Goal: Task Accomplishment & Management: Complete application form

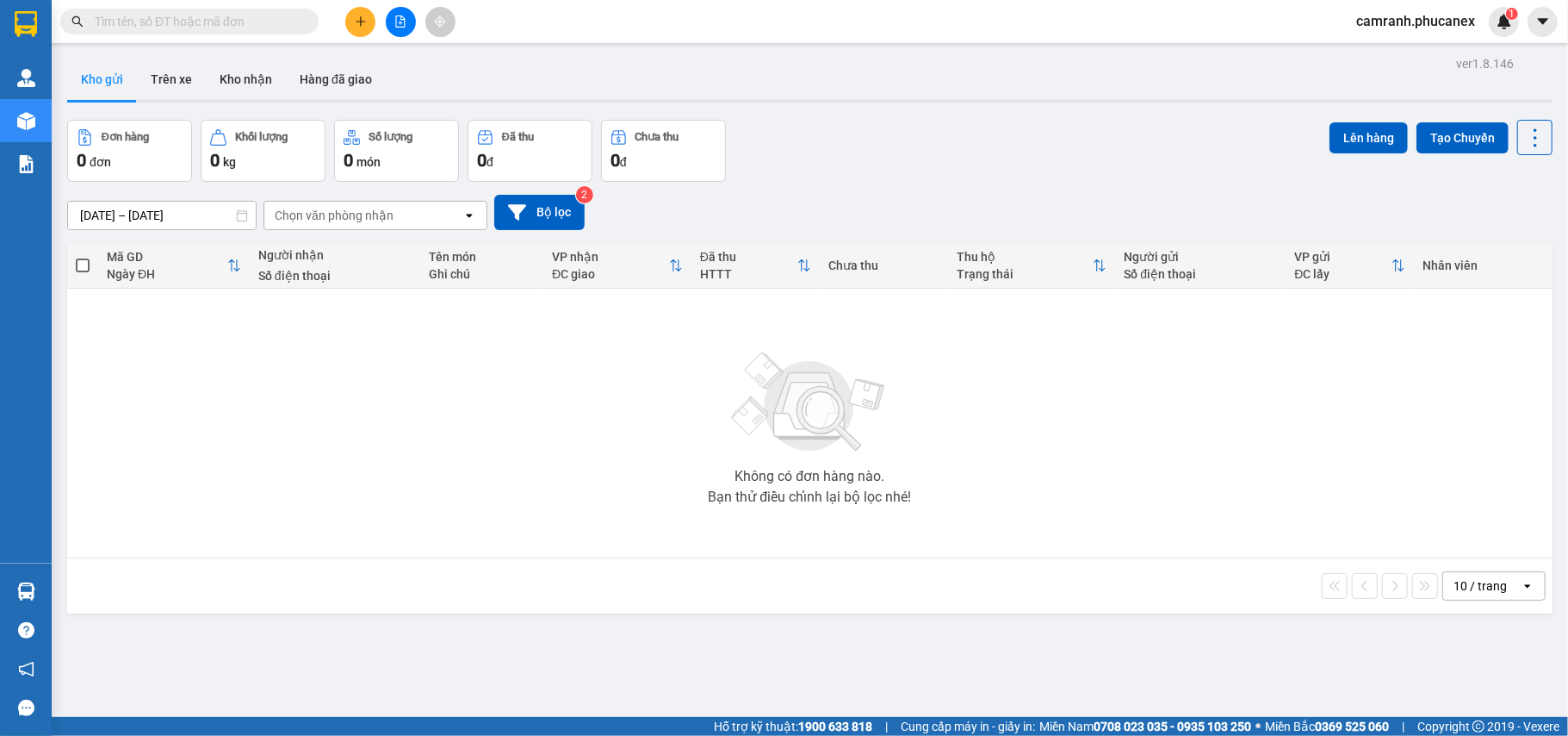
click at [225, 23] on input "text" at bounding box center [196, 21] width 203 height 19
paste input "Q11310250071"
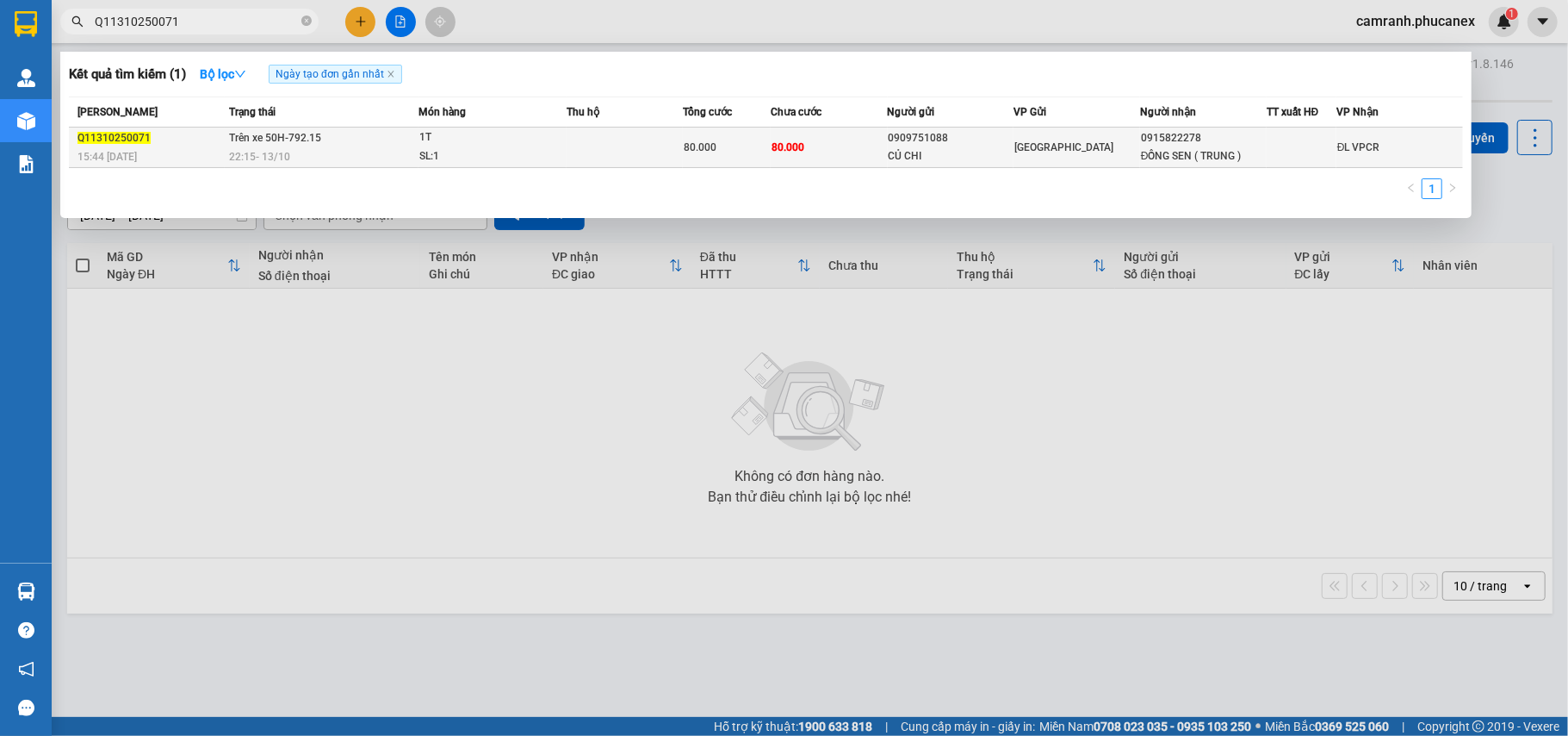
type input "Q11310250071"
click at [856, 157] on td "80.000" at bounding box center [828, 148] width 116 height 41
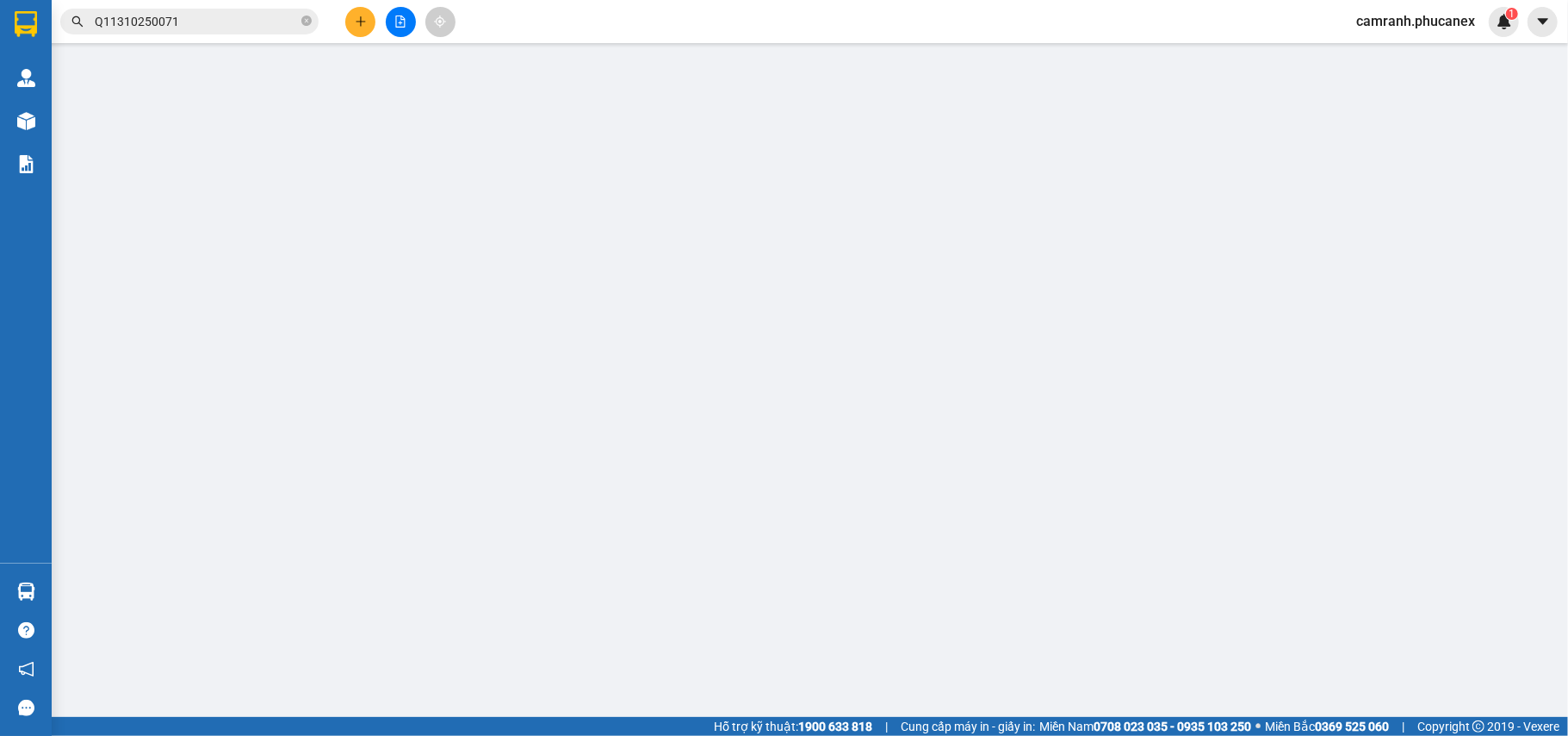
type input "0909751088"
type input "CỦ CHI"
type input "0915822278"
type input "ĐỒNG SEN ( TRUNG )"
type input "0"
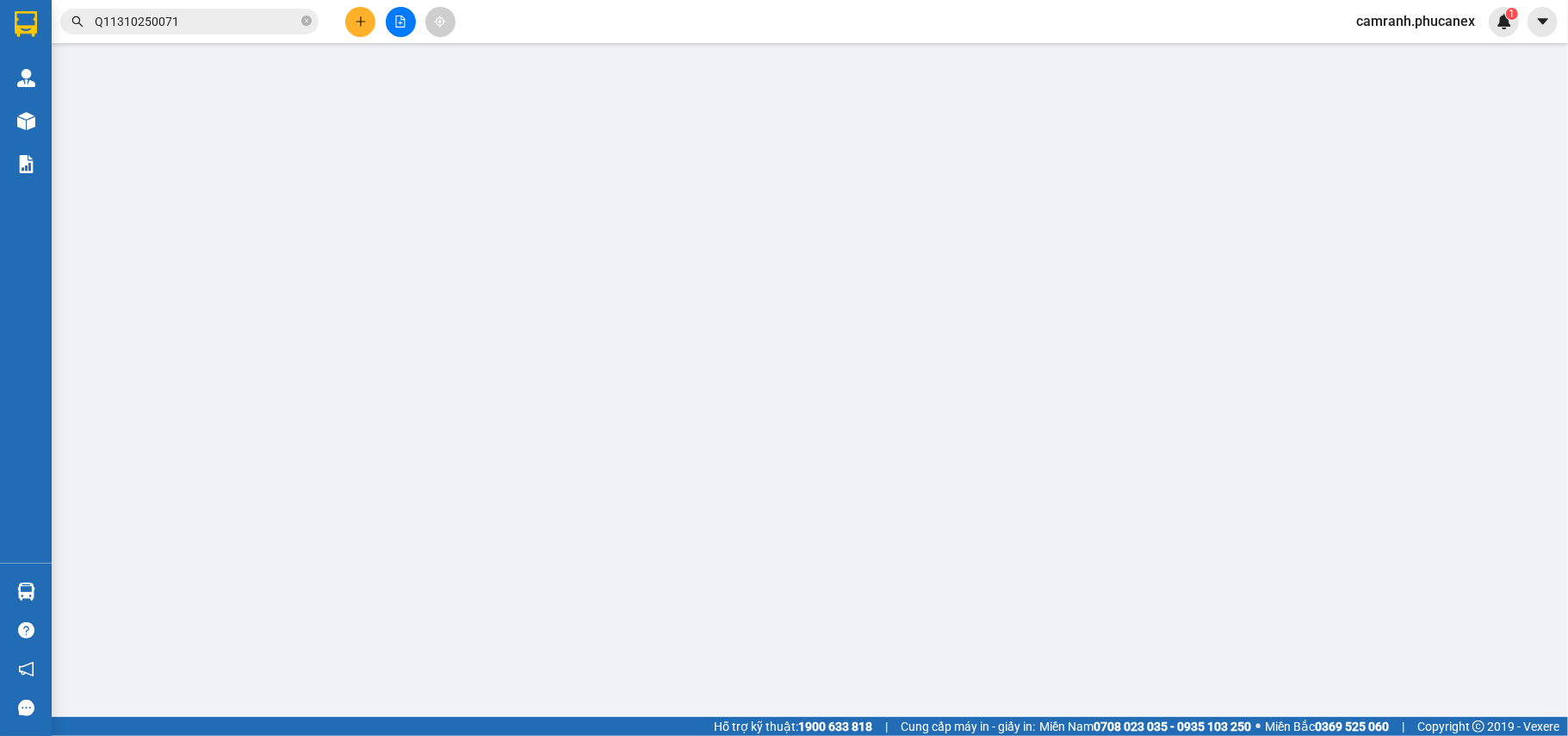
type input "80.000"
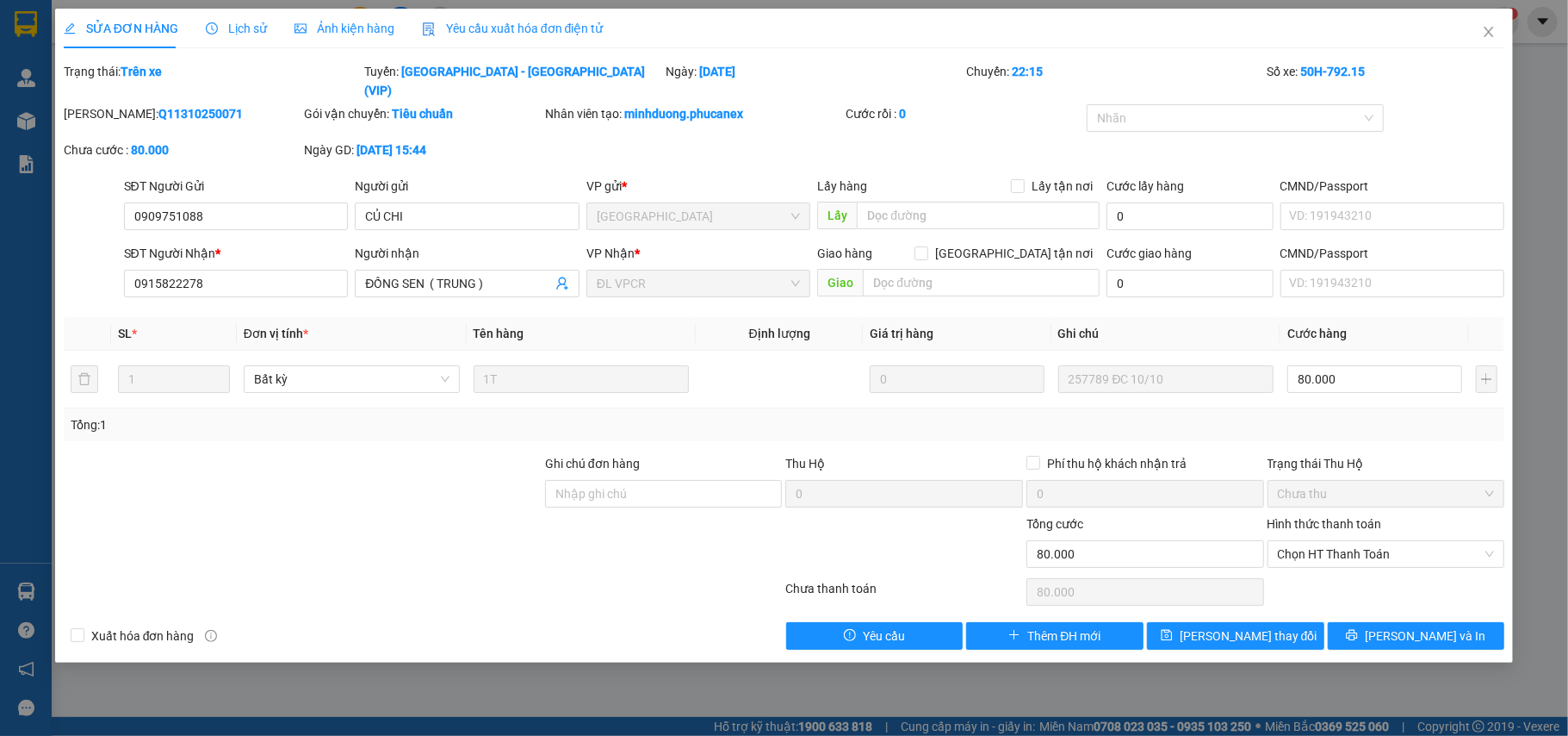
click at [1458, 643] on div "SỬA ĐƠN HÀNG Lịch sử Ảnh kiện hàng Yêu cầu xuất hóa đơn điện tử Total Paid Fee …" at bounding box center [784, 335] width 1459 height 654
click at [1458, 639] on div "SỬA ĐƠN HÀNG Lịch sử Ảnh kiện hàng Yêu cầu xuất hóa đơn điện tử Total Paid Fee …" at bounding box center [784, 335] width 1459 height 654
click at [1458, 628] on button "[PERSON_NAME] và In" at bounding box center [1416, 636] width 178 height 28
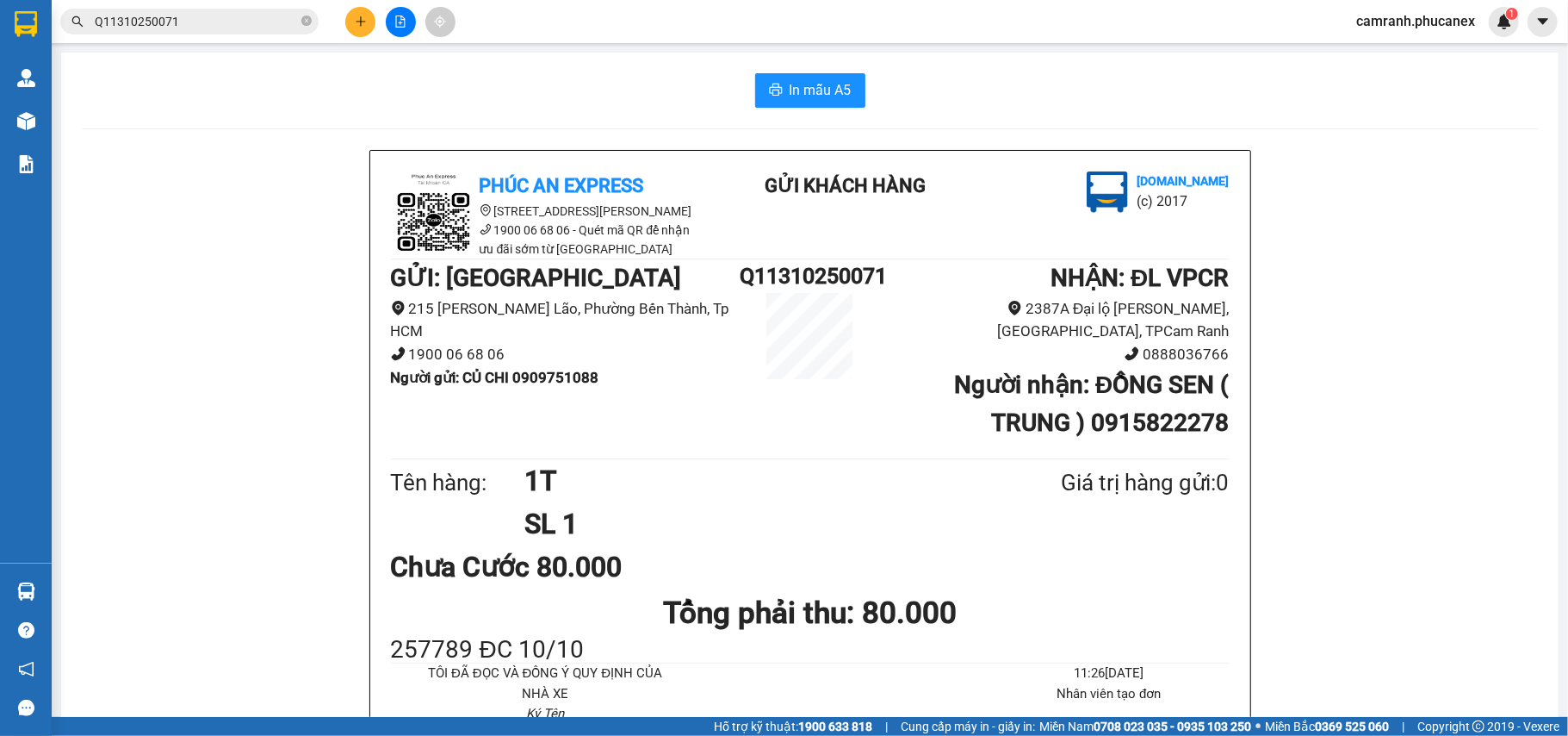
click at [362, 33] on button at bounding box center [360, 22] width 30 height 30
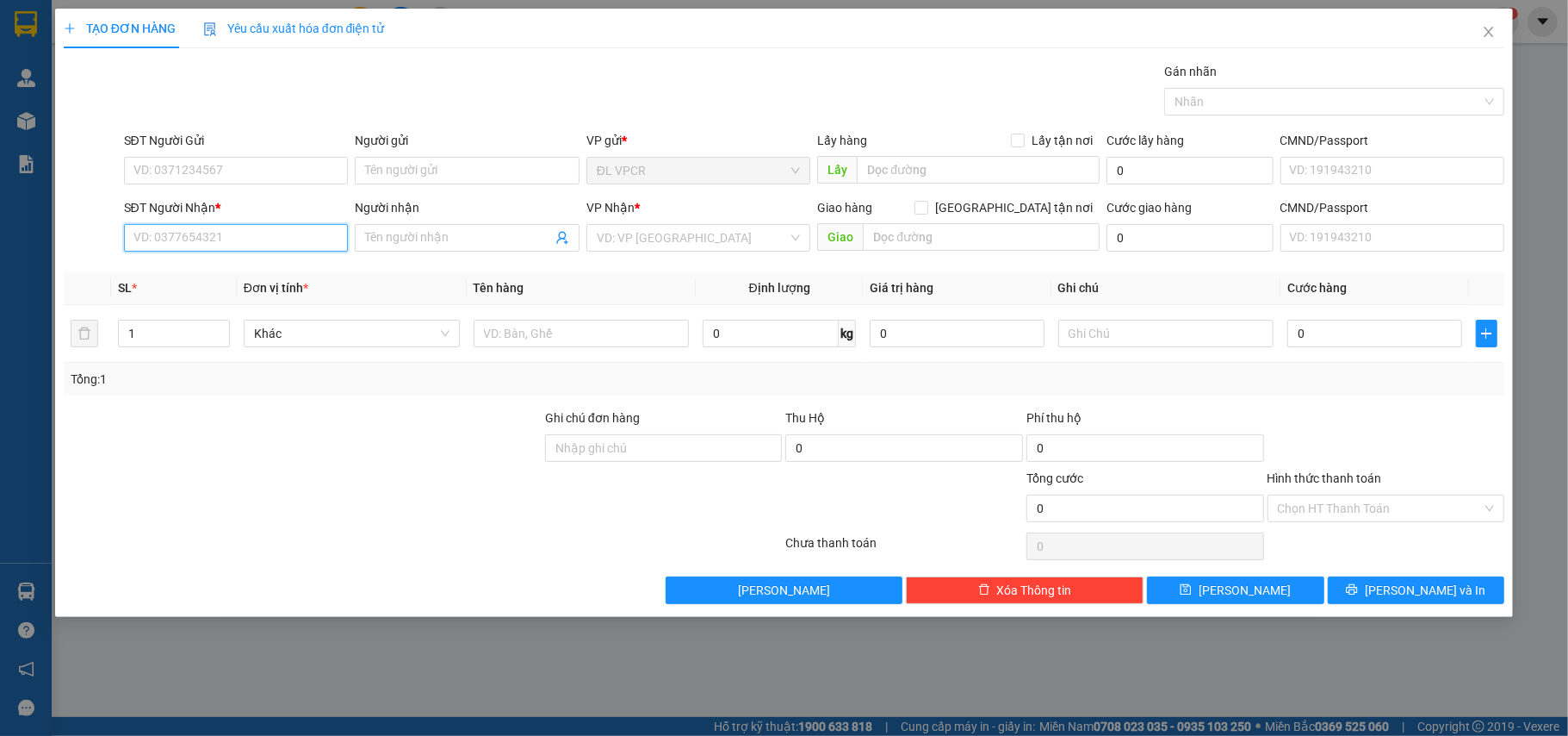
click at [232, 231] on input "SĐT Người Nhận *" at bounding box center [236, 238] width 225 height 28
click at [232, 231] on input "2389" at bounding box center [236, 238] width 225 height 28
click at [234, 252] on input "2389" at bounding box center [236, 238] width 225 height 28
click at [235, 274] on div "0938232389 - CÔ THẢO" at bounding box center [236, 274] width 204 height 19
type input "0938232389"
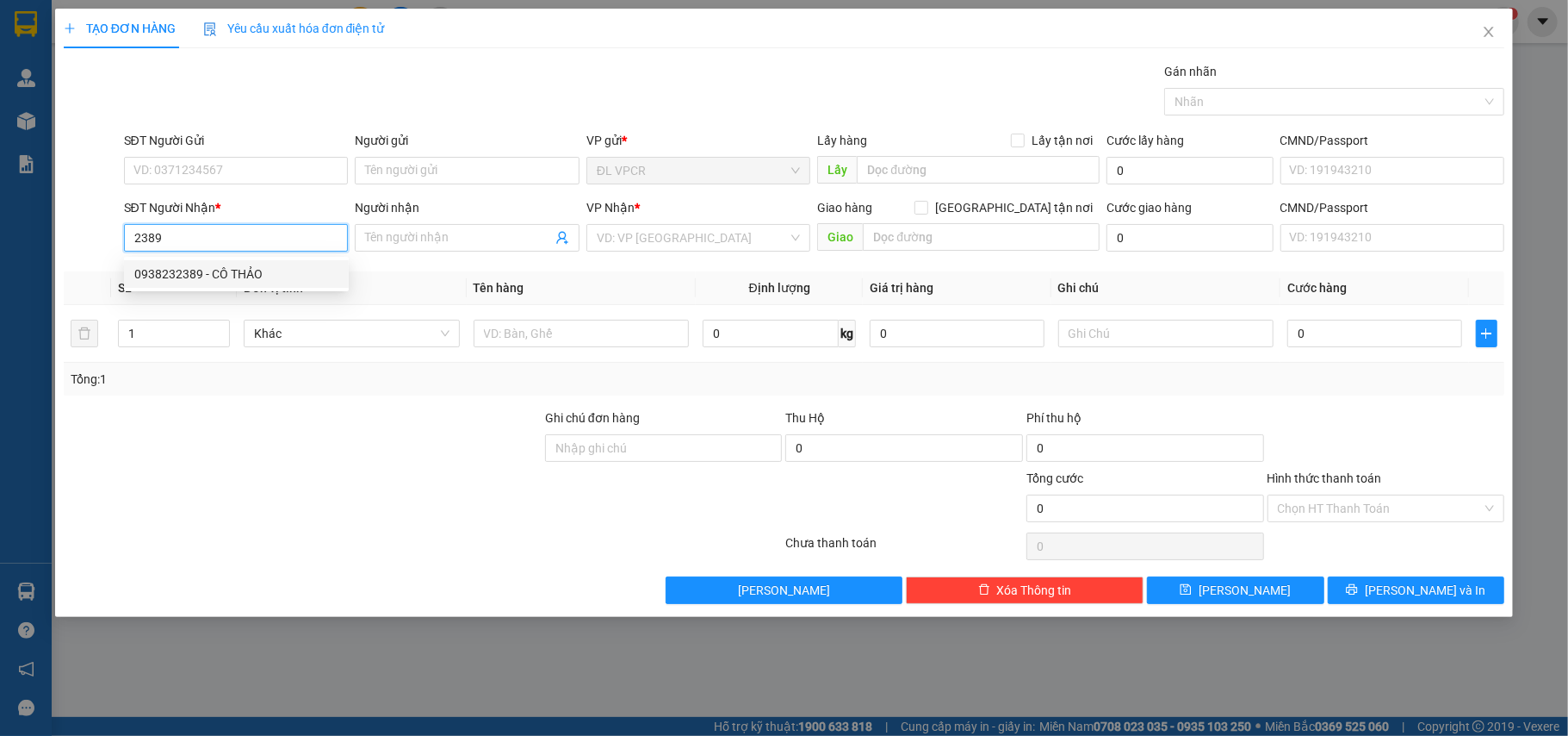
type input "CÔ THẢO"
type input "0938232389"
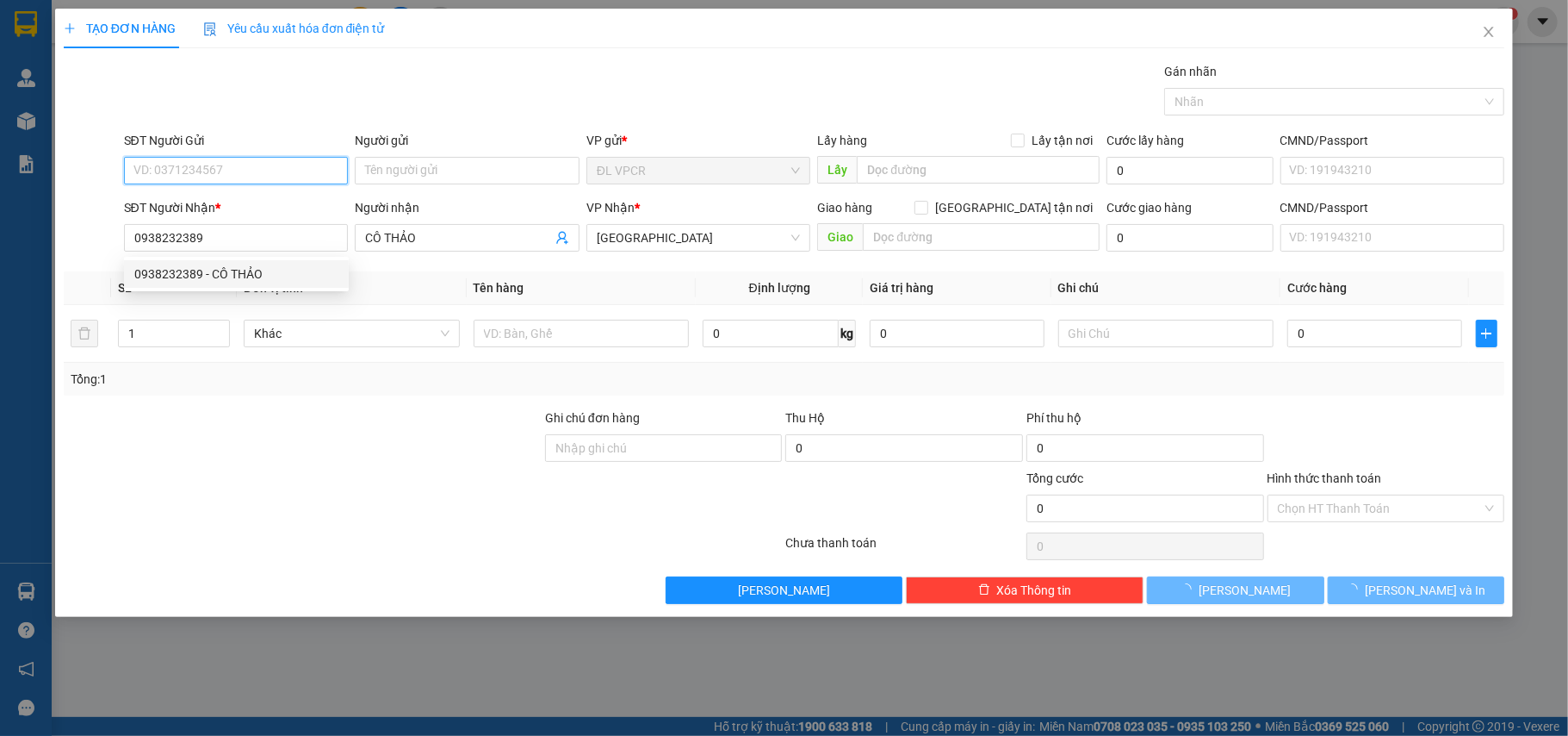
click at [243, 180] on input "SĐT Người Gửi" at bounding box center [236, 171] width 225 height 28
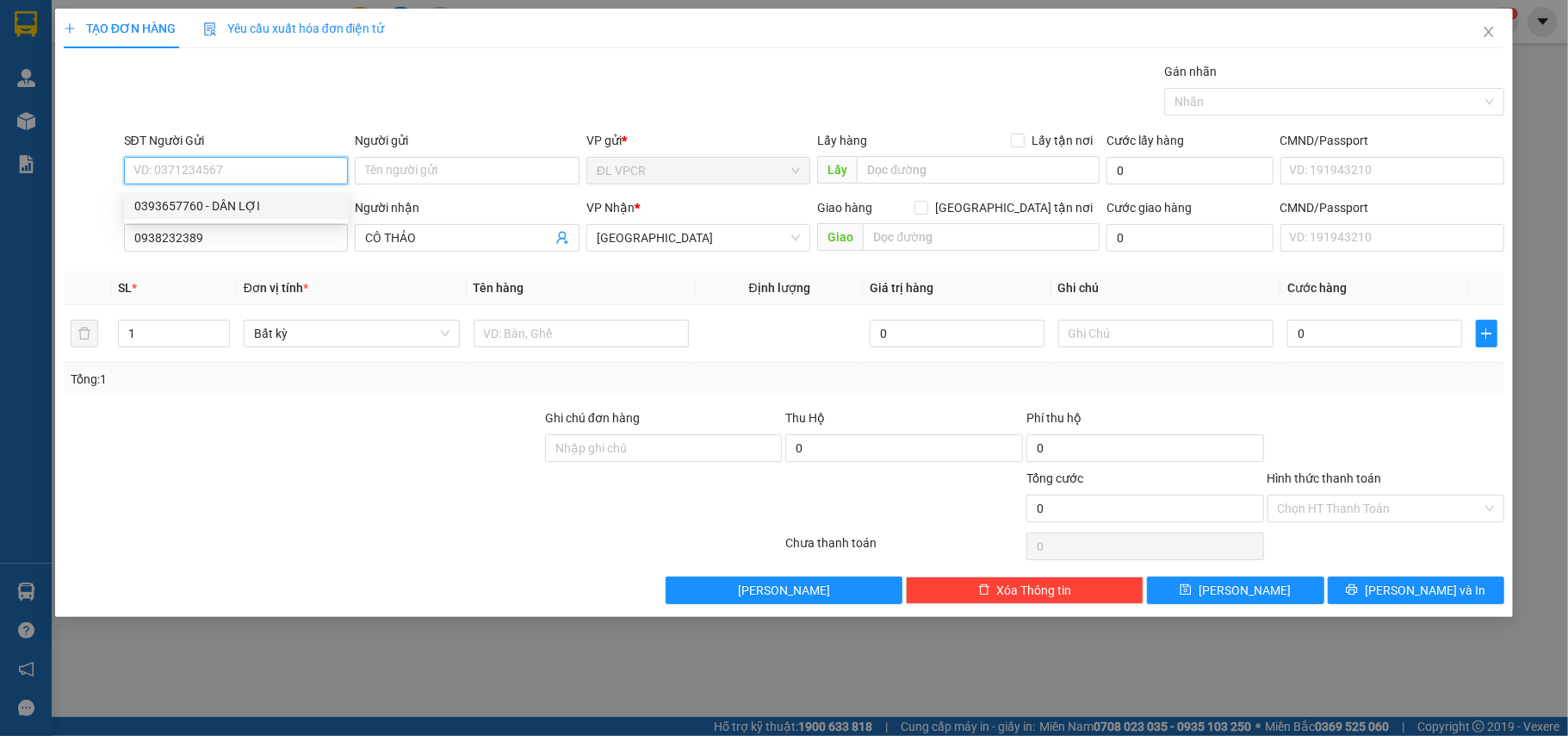
click at [253, 207] on div "0393657760 - DÂN LỢI" at bounding box center [236, 205] width 204 height 19
type input "0393657760"
type input "DÂN LỢI"
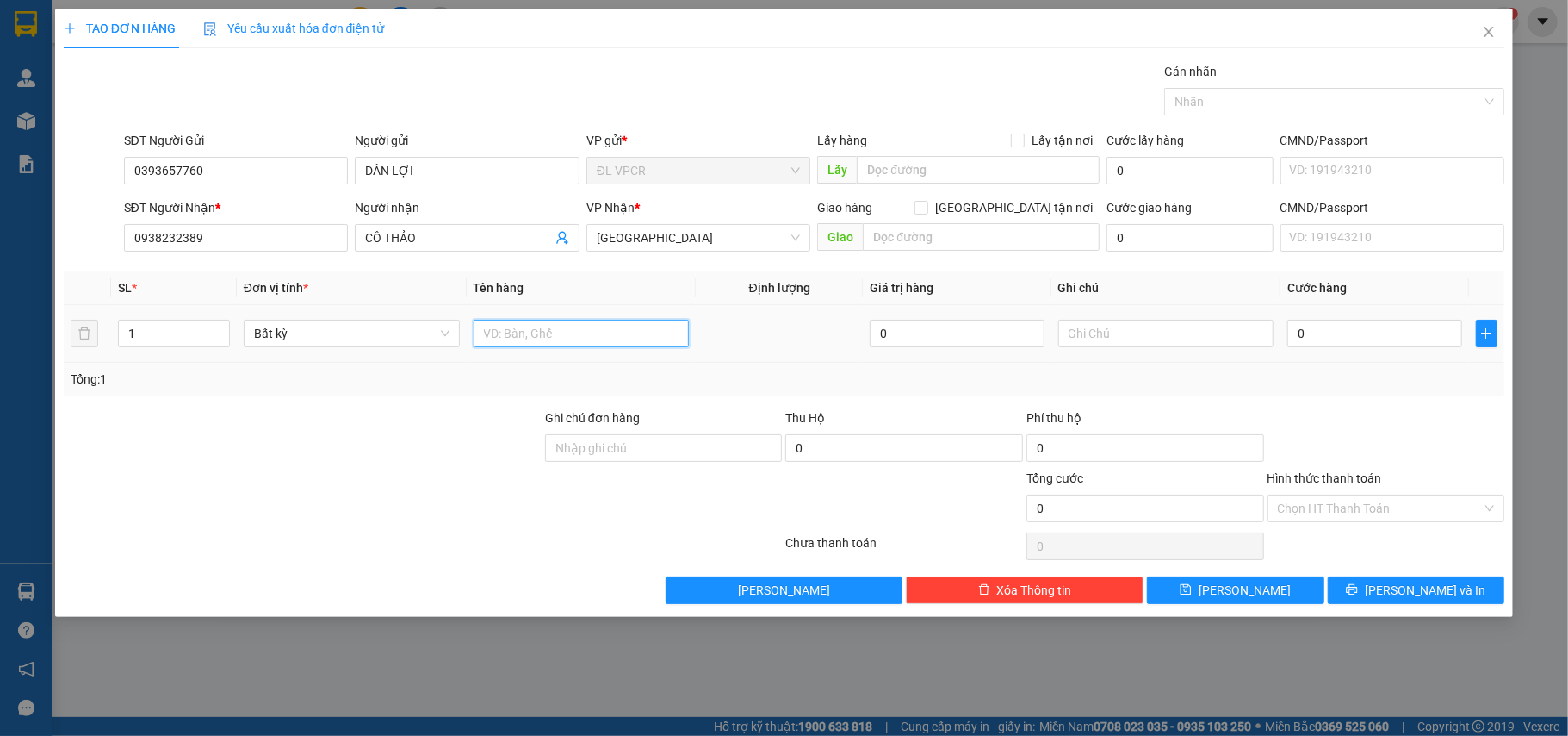
click at [539, 346] on input "text" at bounding box center [582, 333] width 216 height 28
type input "1 BAO"
click at [1406, 343] on input "0" at bounding box center [1374, 333] width 174 height 28
type input "1"
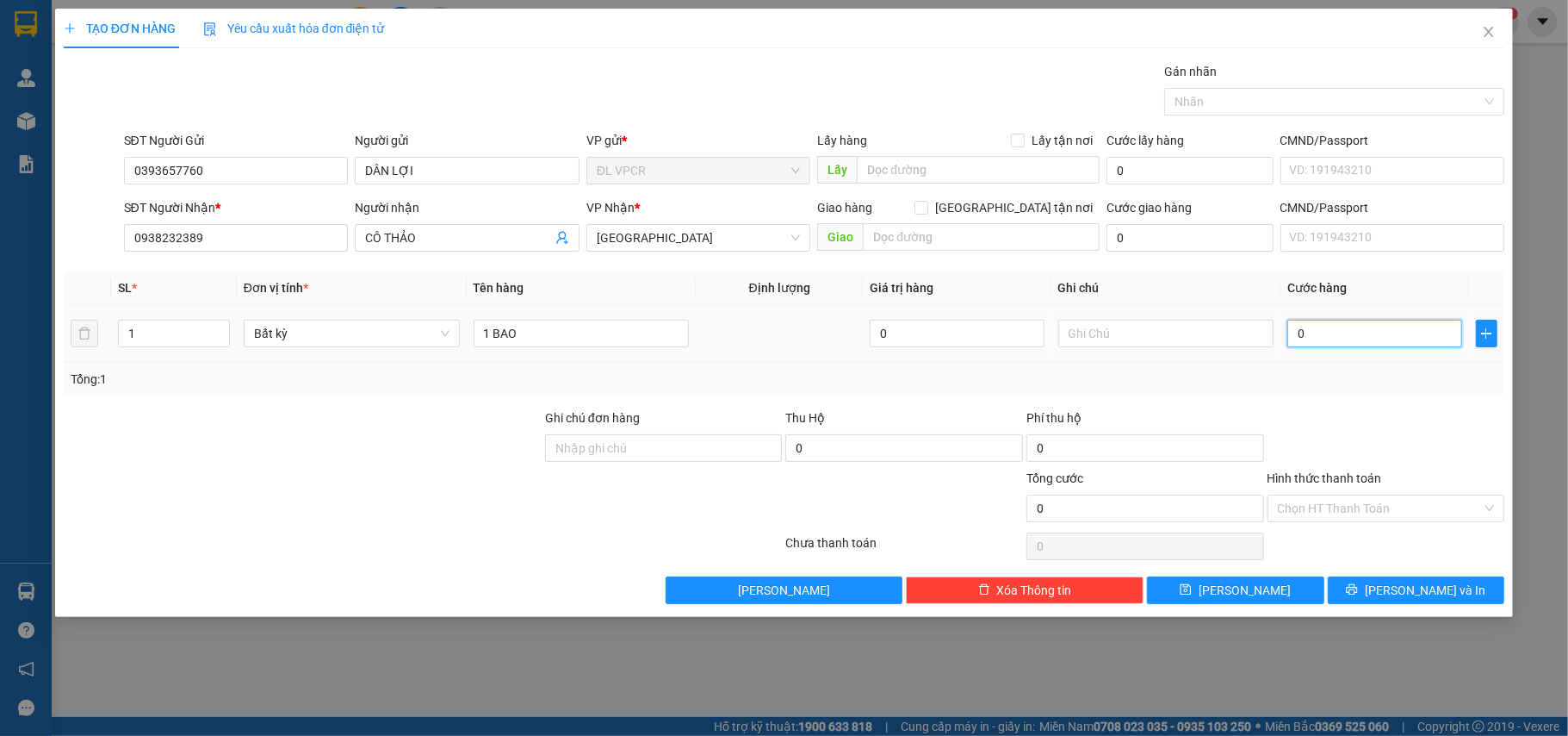
type input "1"
type input "10"
type input "100"
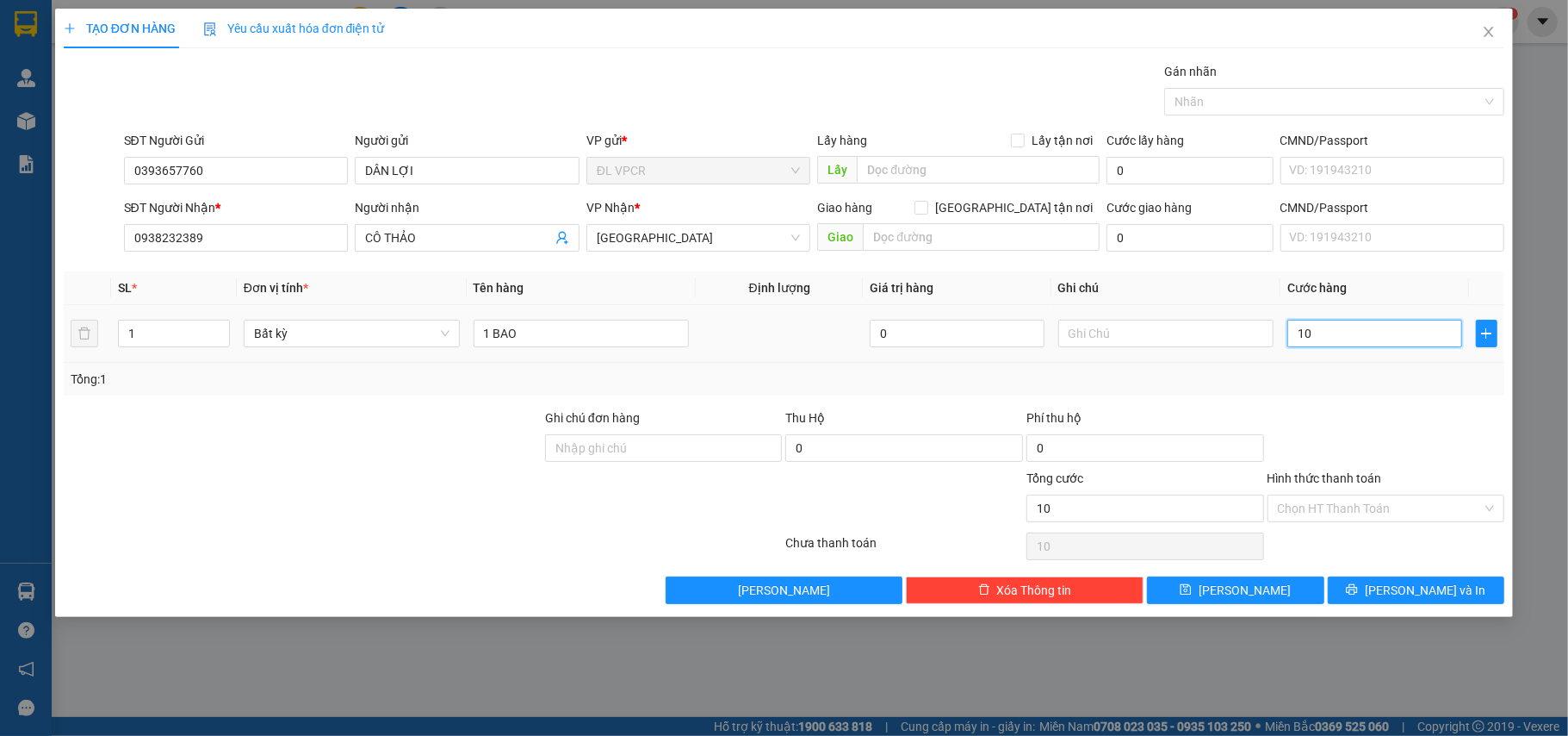
type input "100"
type input "100.000"
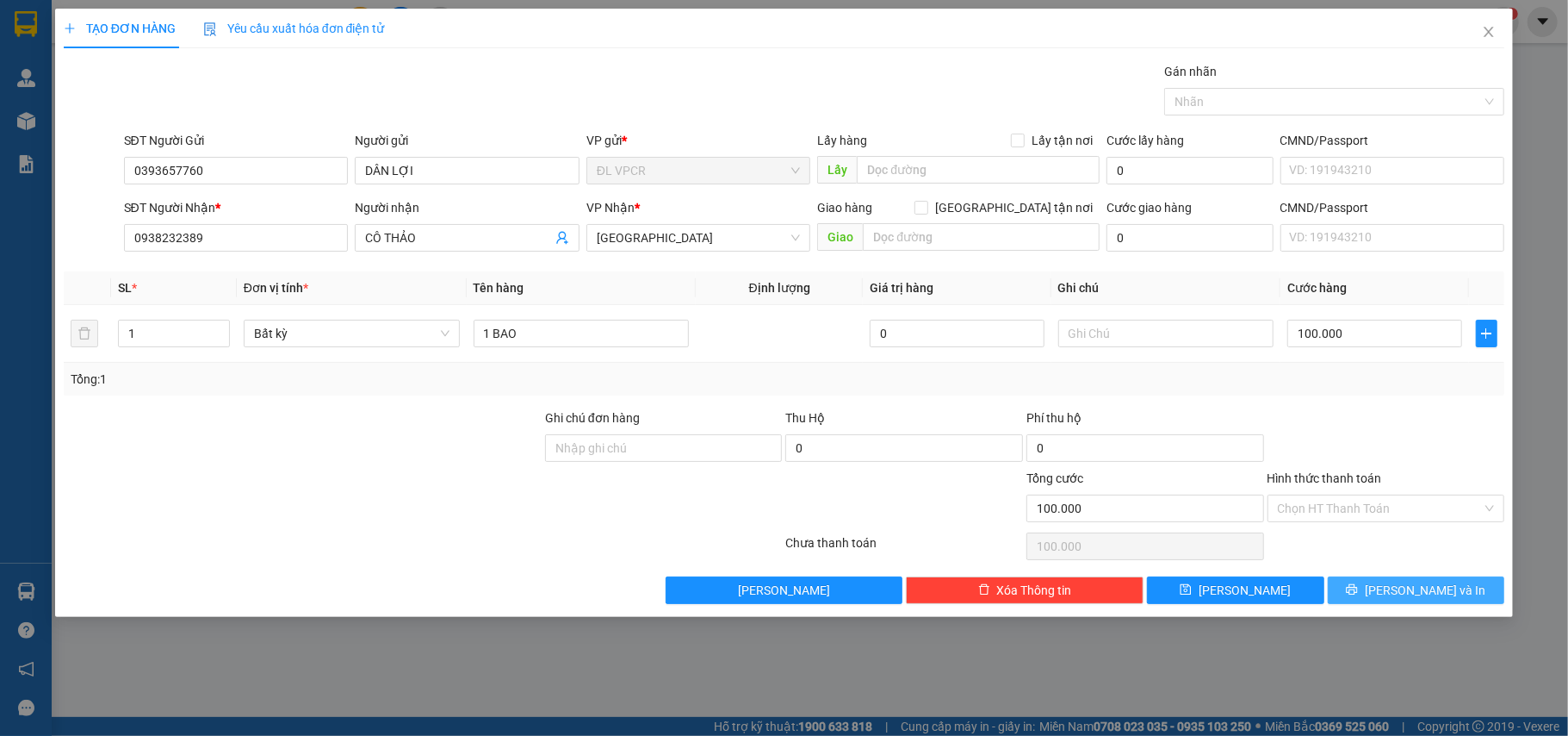
click at [1424, 589] on span "[PERSON_NAME] và In" at bounding box center [1425, 589] width 121 height 19
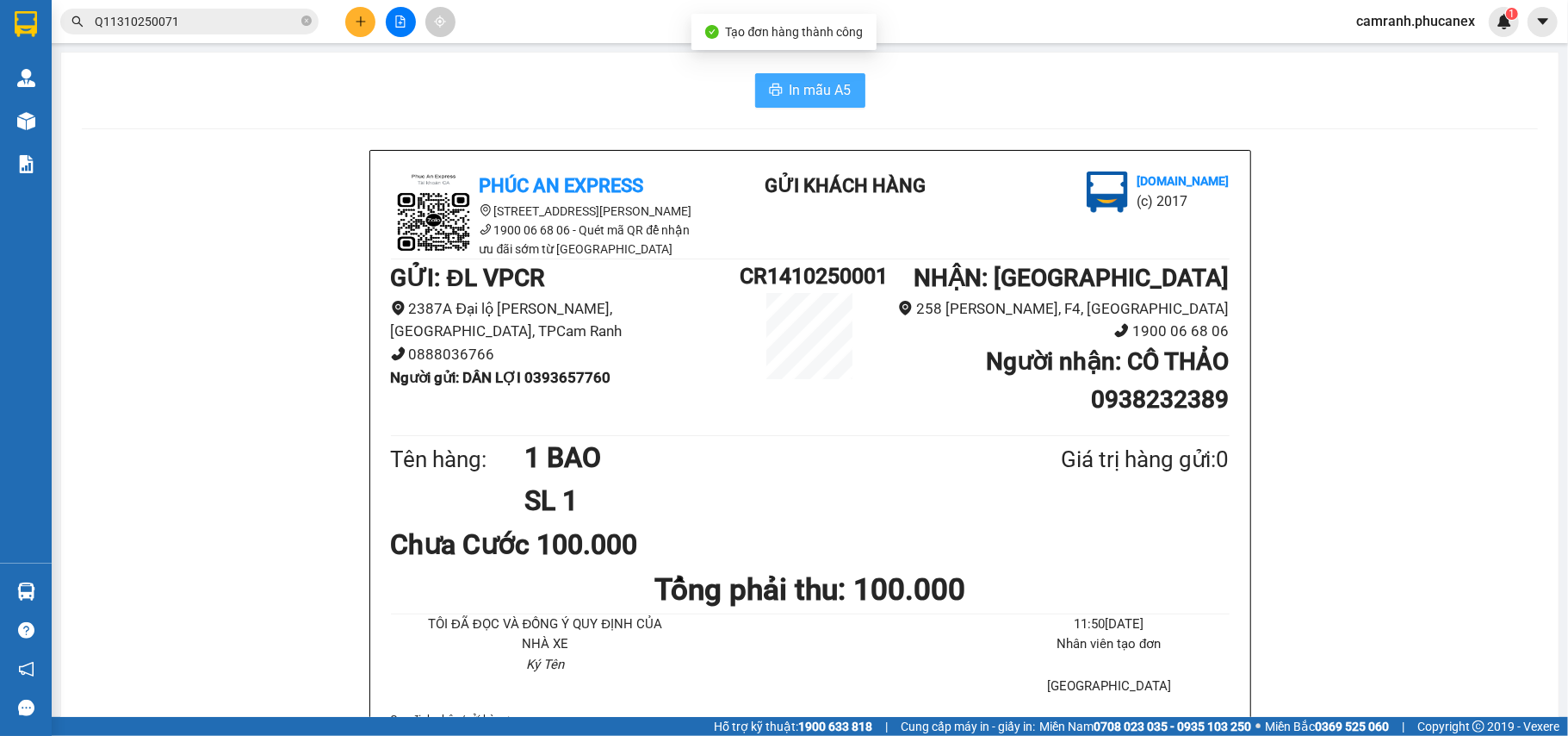
click at [796, 101] on span "In mẫu A5" at bounding box center [820, 90] width 62 height 22
